Goal: Navigation & Orientation: Go to known website

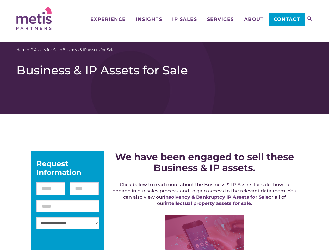
click at [309, 18] on icon at bounding box center [309, 18] width 4 height 4
